Goal: Transaction & Acquisition: Purchase product/service

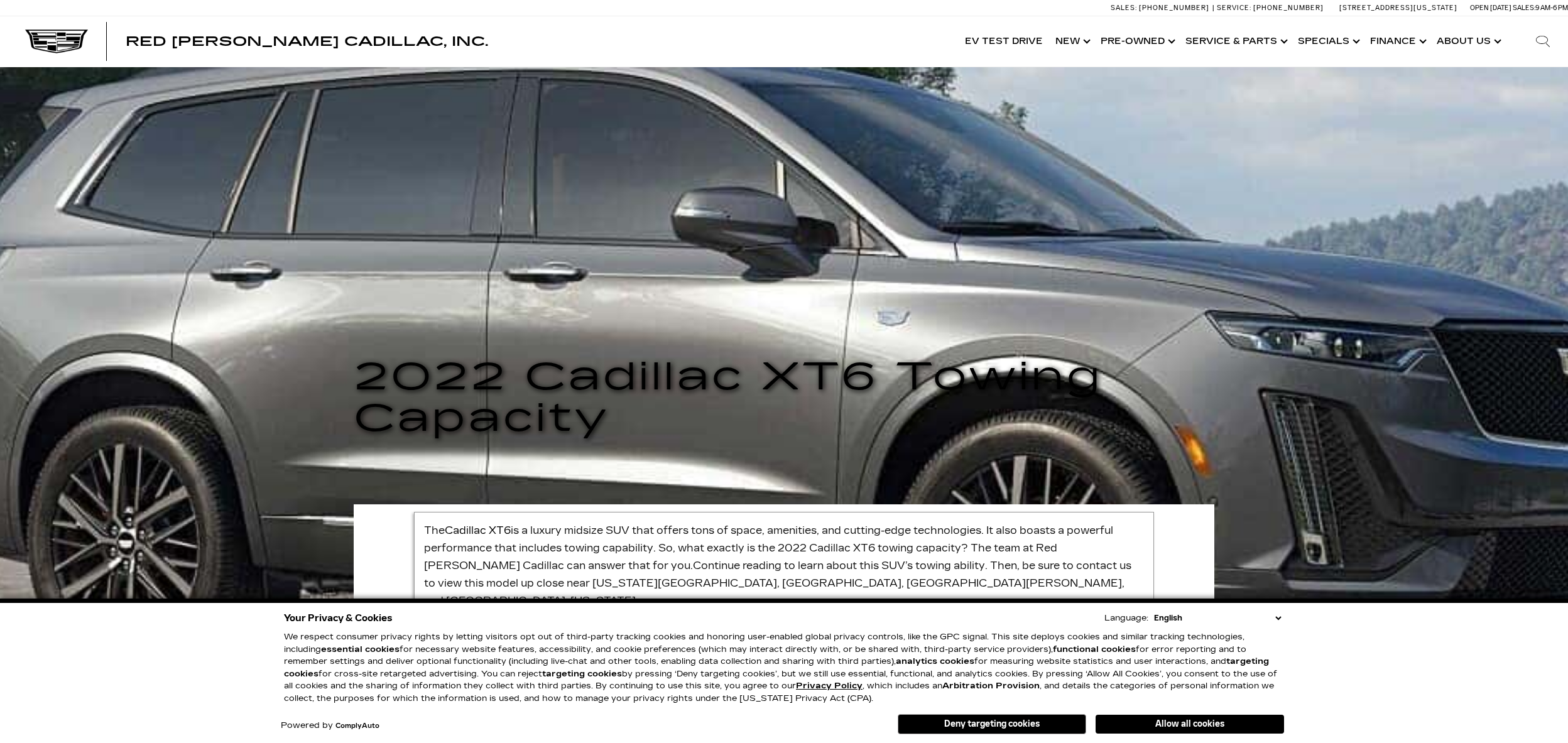
scroll to position [12, 0]
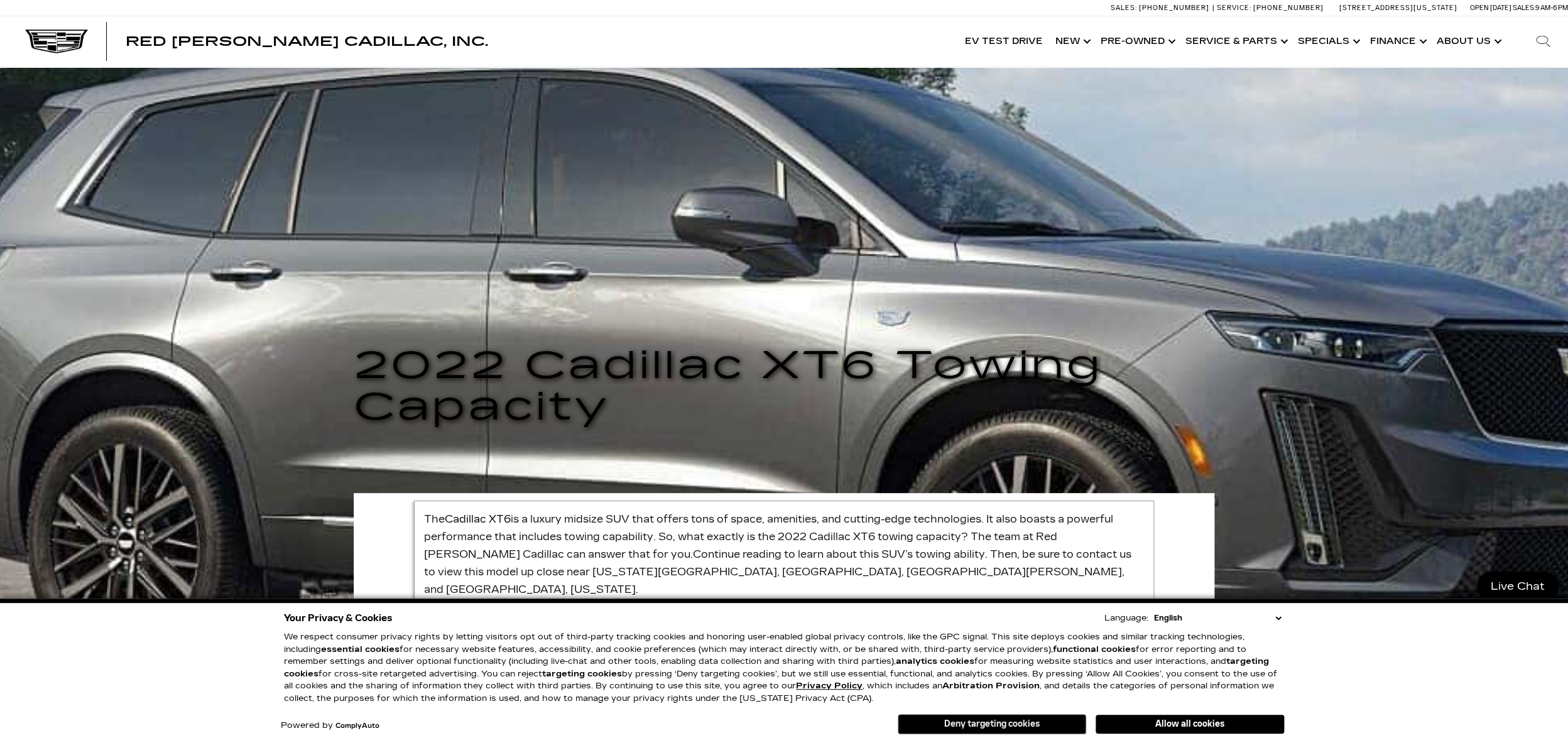
click at [938, 727] on button "Deny targeting cookies" at bounding box center [992, 725] width 189 height 20
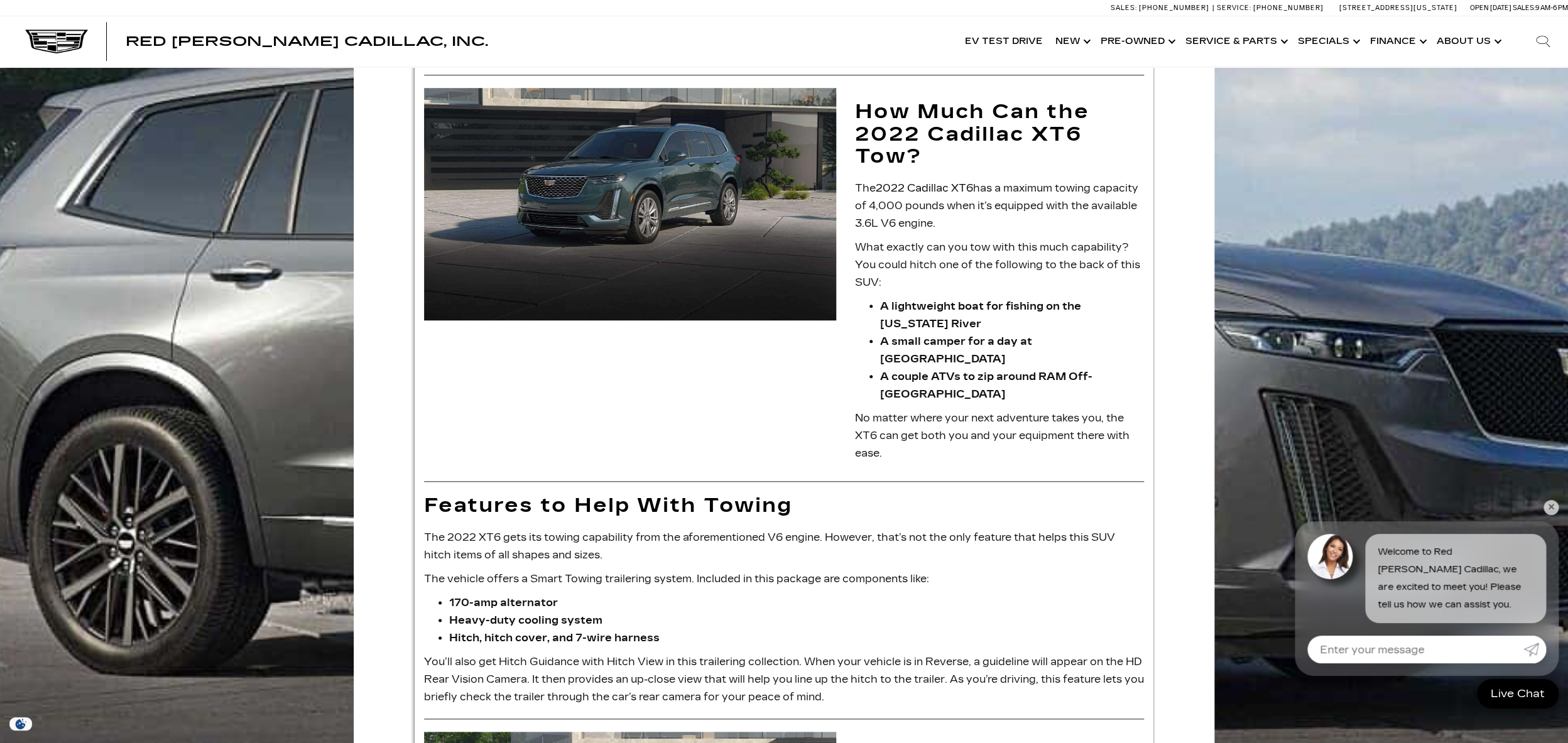
scroll to position [384, 0]
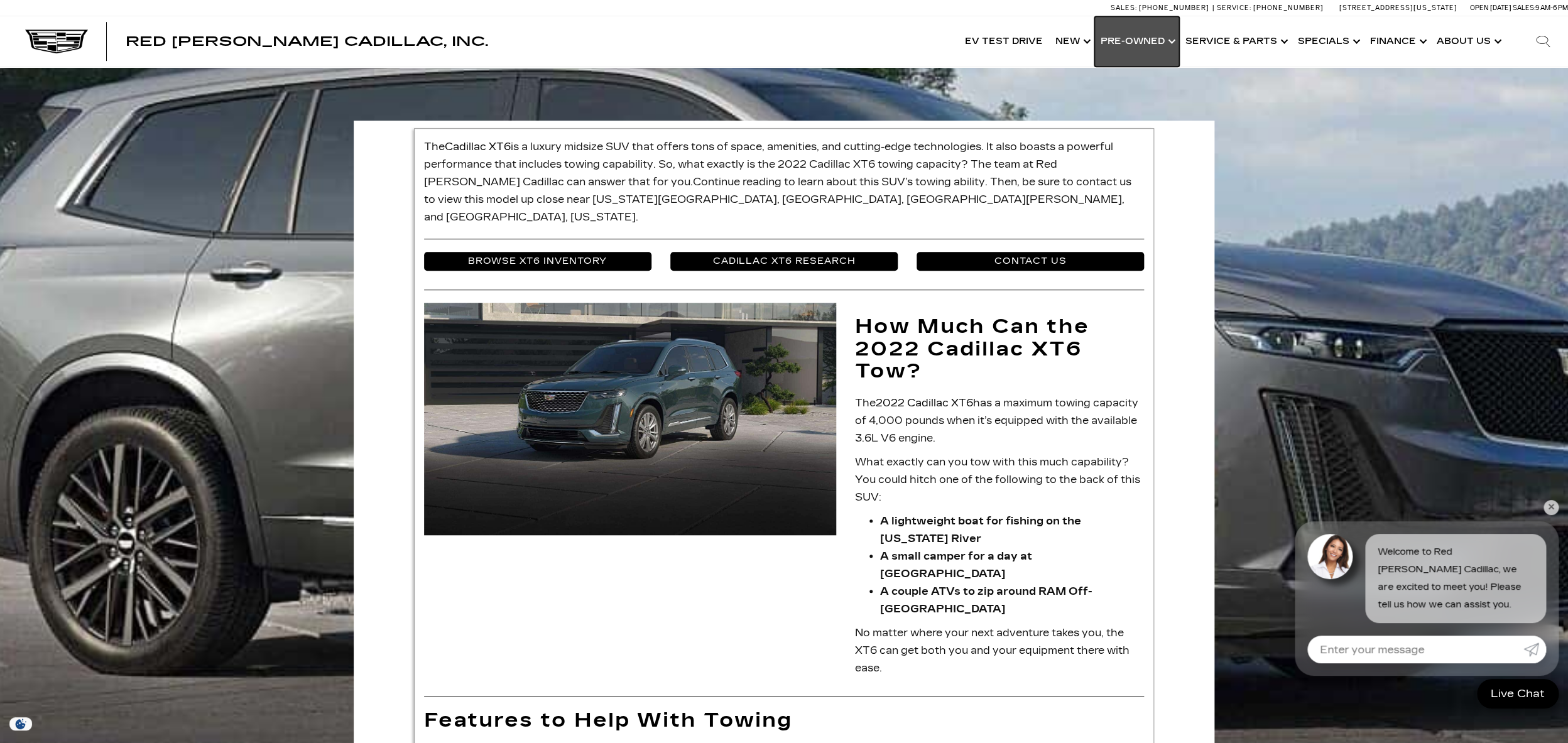
click at [1179, 39] on link "Show Pre-Owned" at bounding box center [1137, 41] width 85 height 50
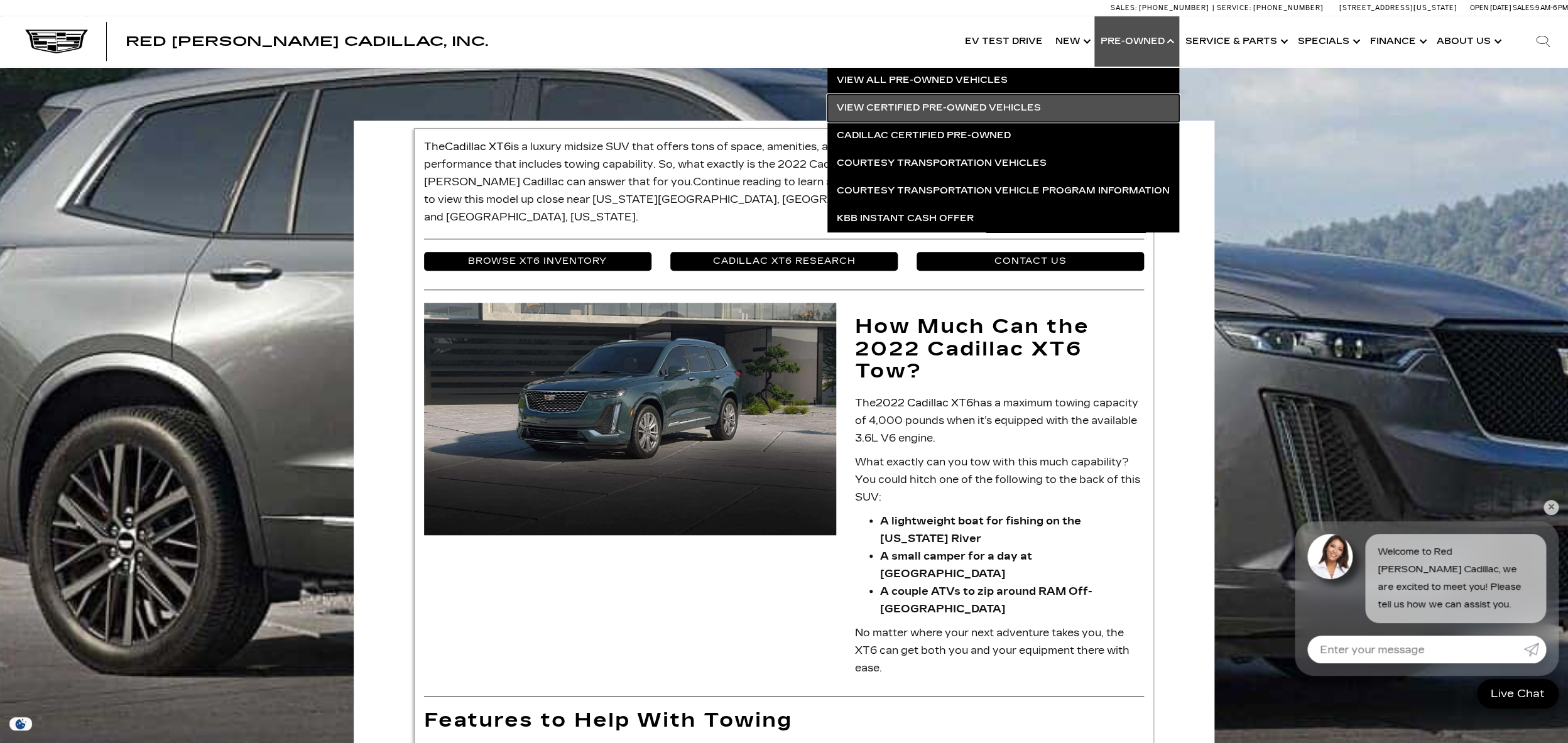
click at [1036, 109] on link "View Certified Pre-Owned Vehicles" at bounding box center [1003, 108] width 351 height 28
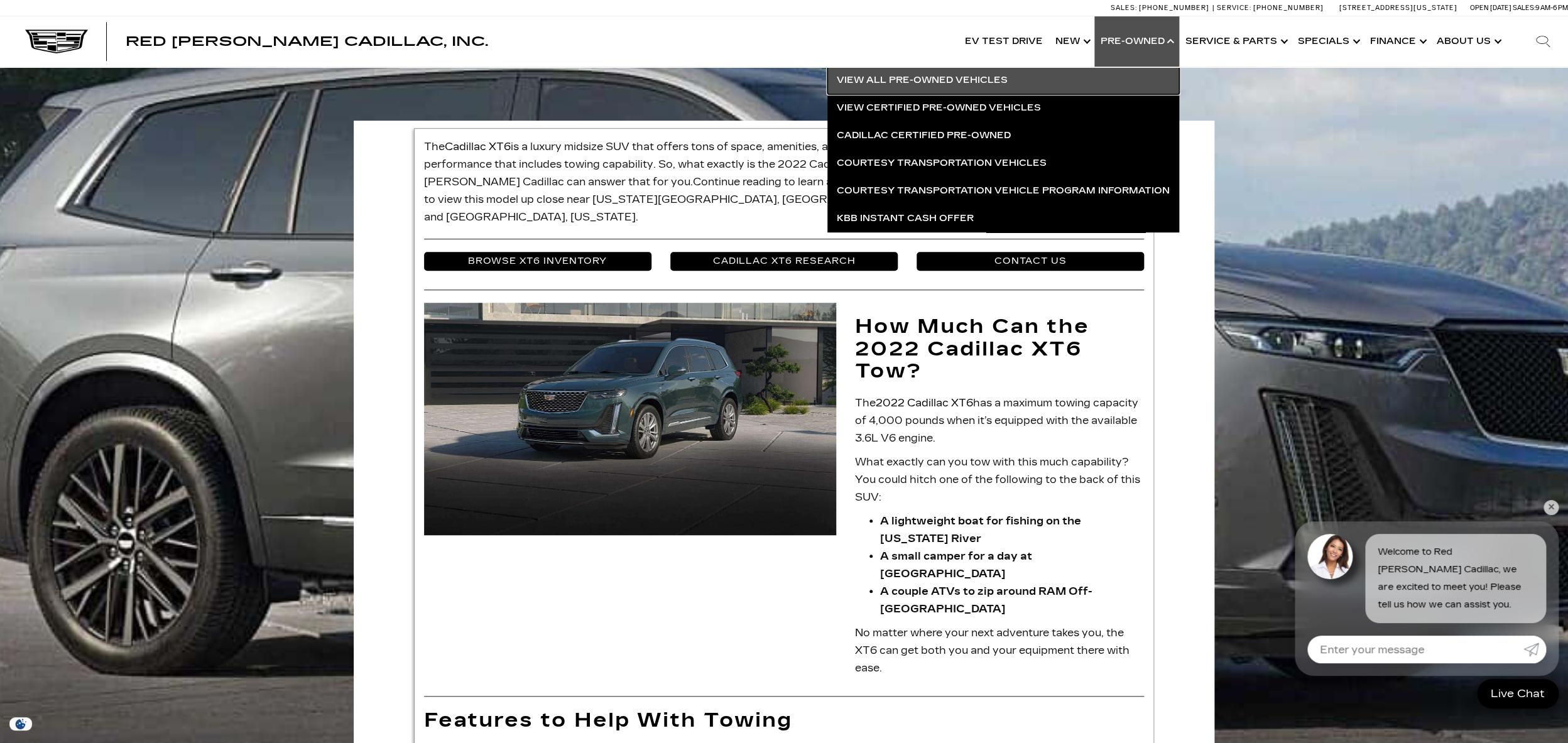
click at [1034, 77] on link "View All Pre-Owned Vehicles" at bounding box center [1003, 80] width 351 height 28
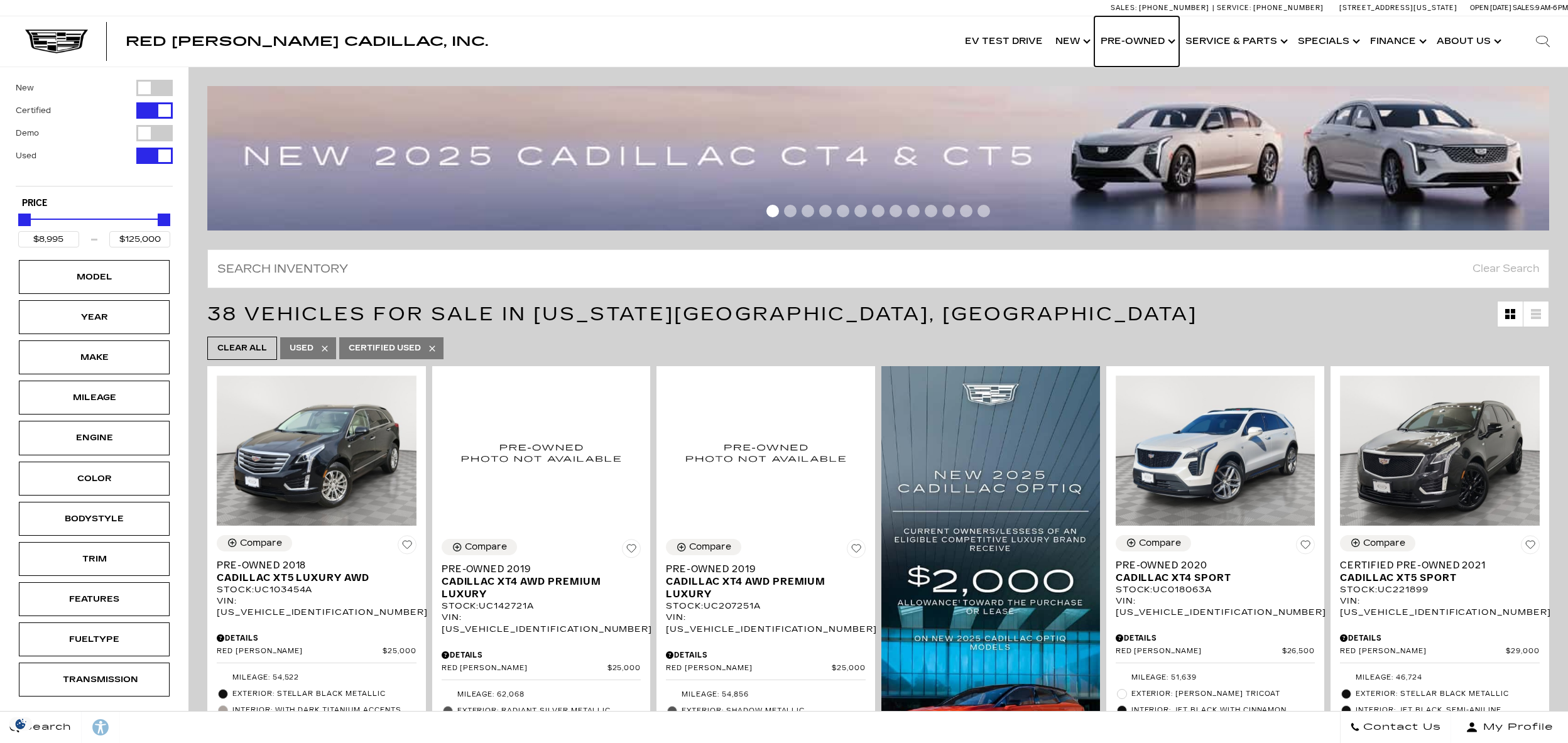
click at [1179, 42] on link "Show Pre-Owned" at bounding box center [1137, 41] width 85 height 50
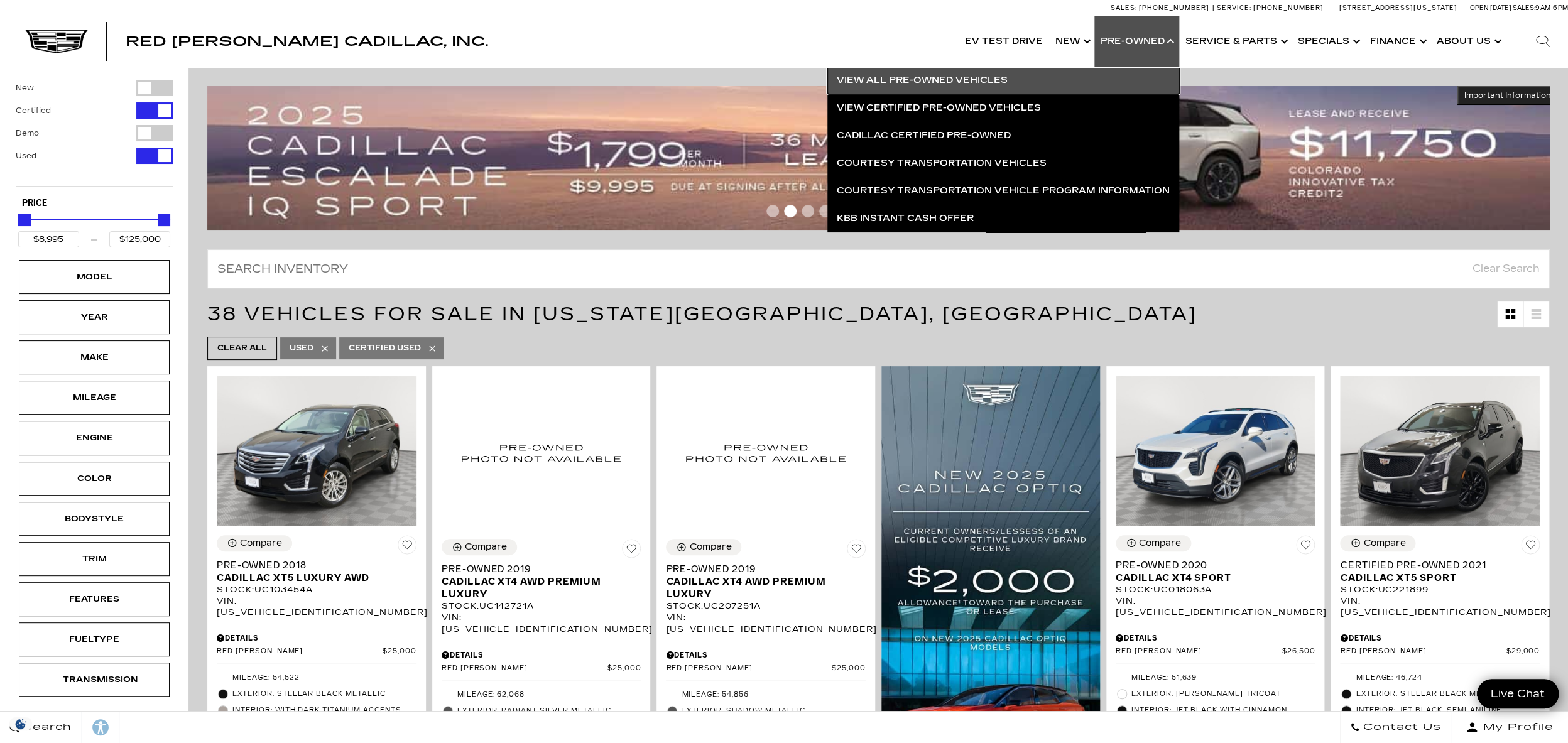
click at [1063, 80] on link "View All Pre-Owned Vehicles" at bounding box center [1003, 80] width 351 height 28
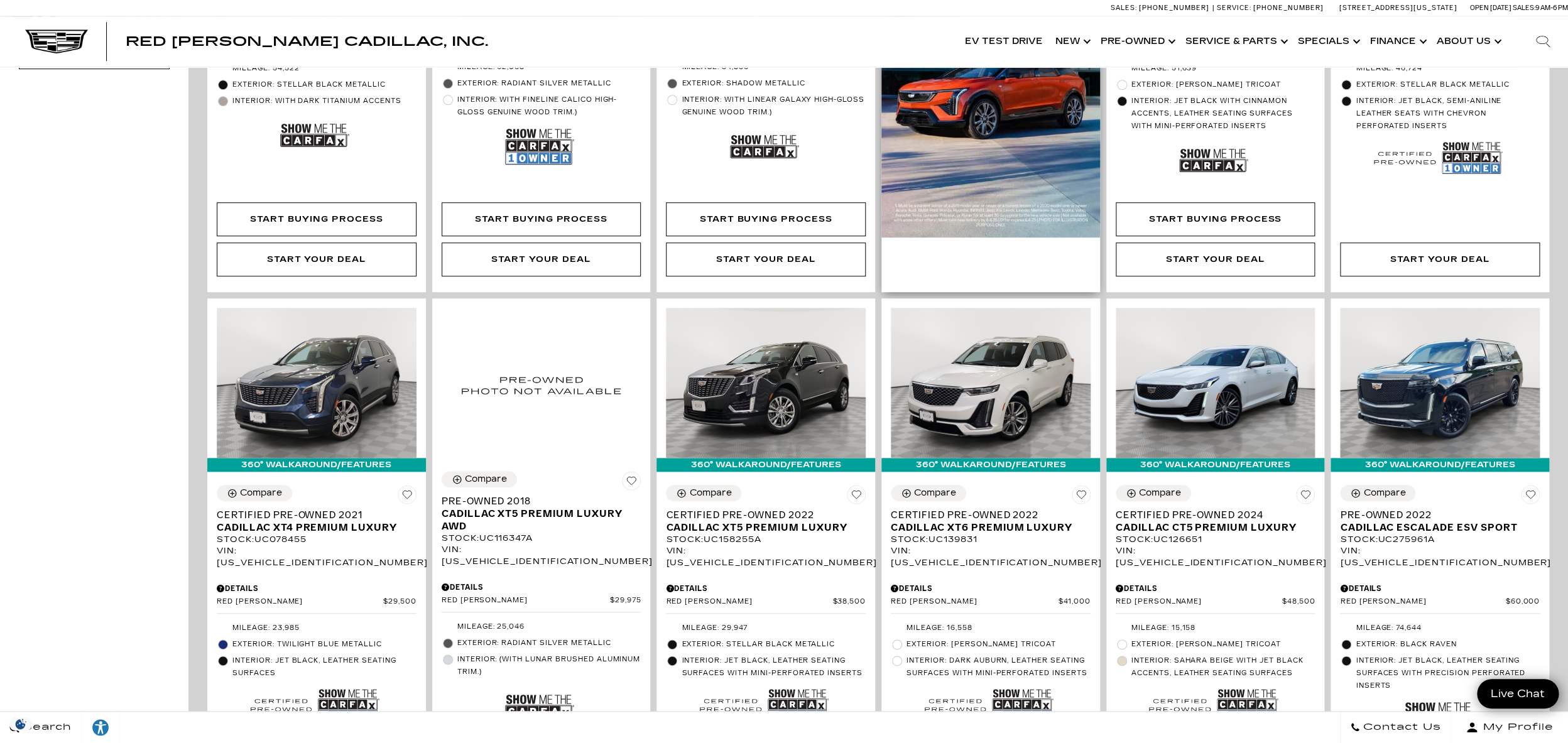
scroll to position [634, 0]
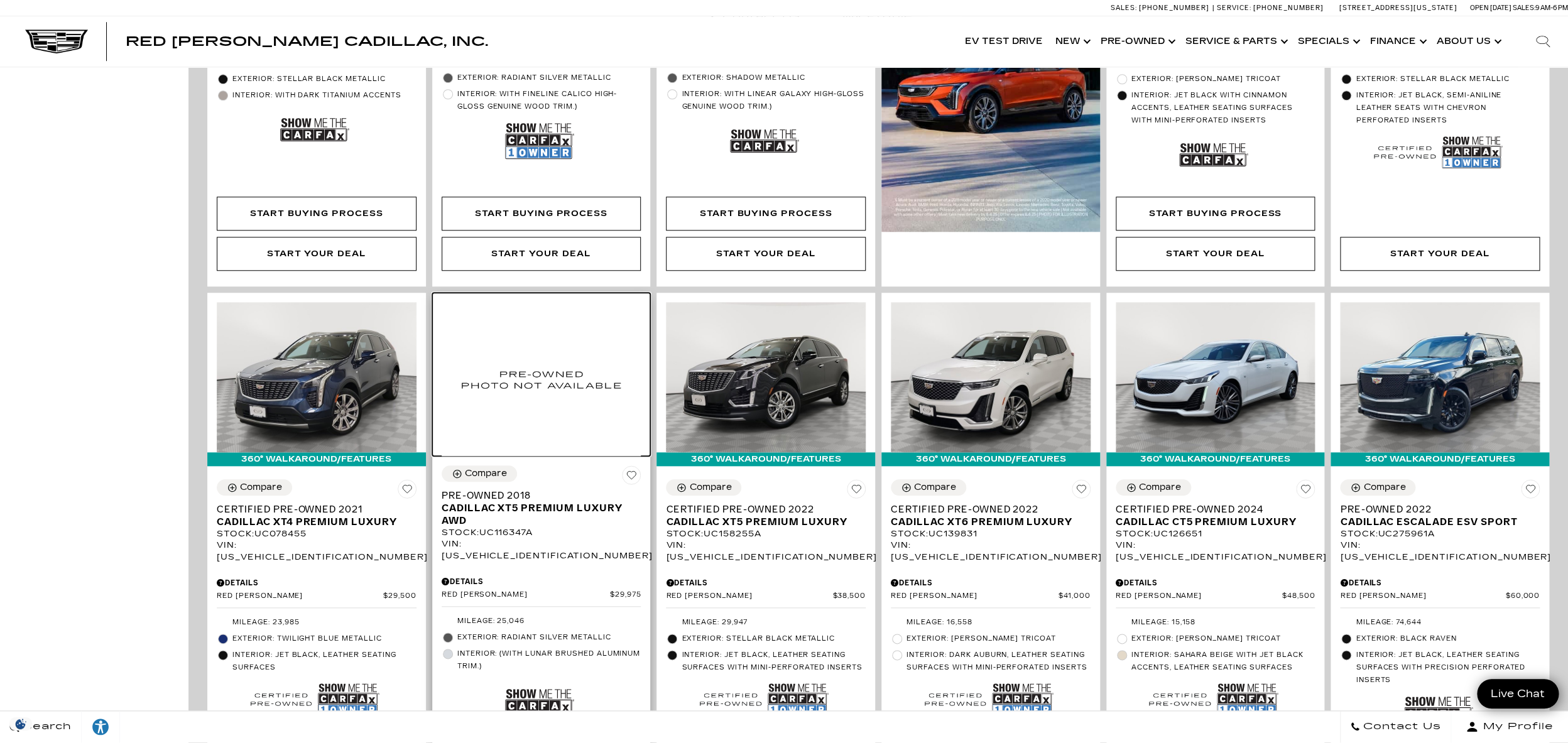
click at [578, 416] on img at bounding box center [541, 379] width 200 height 154
